Goal: Transaction & Acquisition: Obtain resource

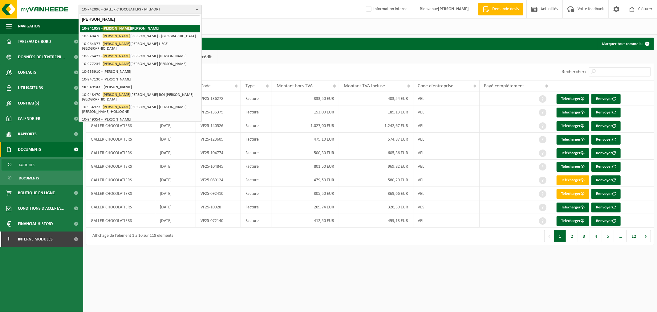
type input "kouassi"
click at [143, 29] on strong "10-941058 - KOUASSI GEOFFREY - FLÉMALLE" at bounding box center [120, 28] width 77 height 5
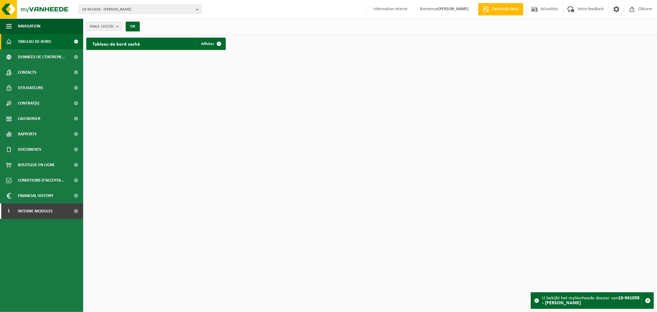
click at [103, 25] on count "(10/10)" at bounding box center [107, 26] width 13 height 4
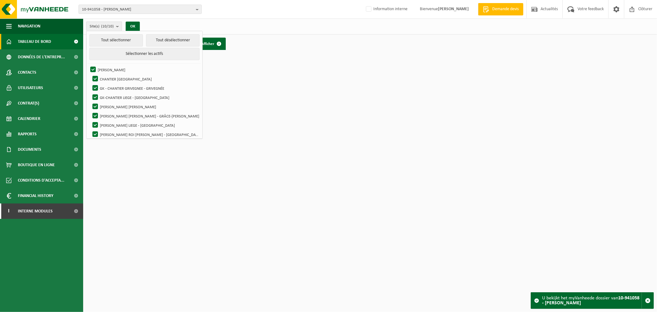
click at [103, 25] on count "(10/10)" at bounding box center [107, 26] width 13 height 4
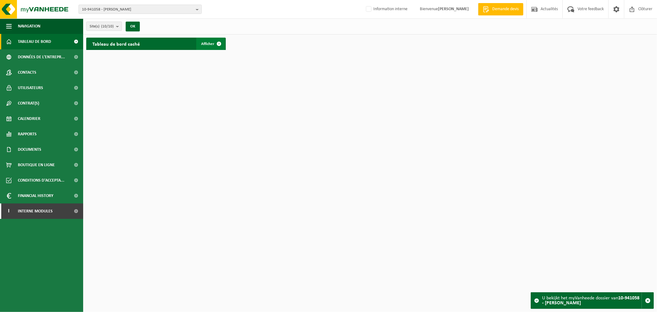
click at [207, 43] on span "Afficher" at bounding box center [207, 44] width 13 height 4
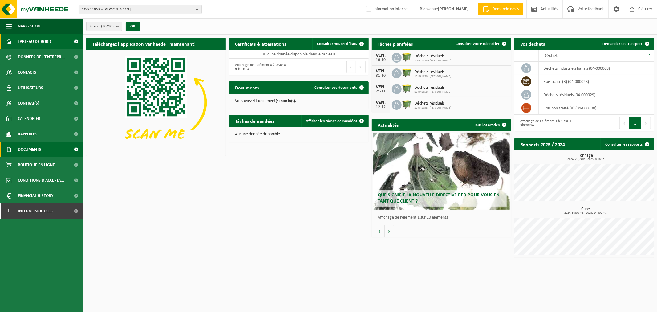
click at [35, 149] on span "Documents" at bounding box center [29, 149] width 23 height 15
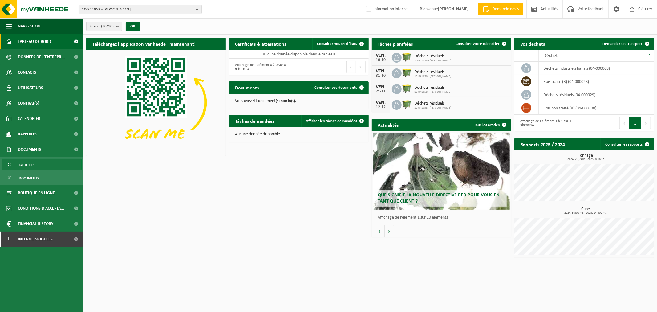
click at [49, 159] on link "Factures" at bounding box center [42, 165] width 80 height 12
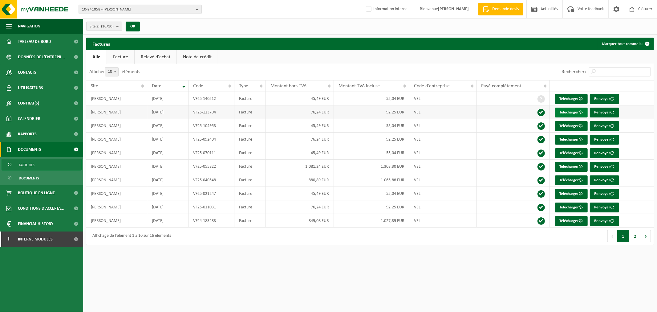
click at [563, 109] on link "Télécharger" at bounding box center [571, 113] width 33 height 10
click at [569, 97] on link "Télécharger" at bounding box center [571, 99] width 33 height 10
